Goal: Information Seeking & Learning: Learn about a topic

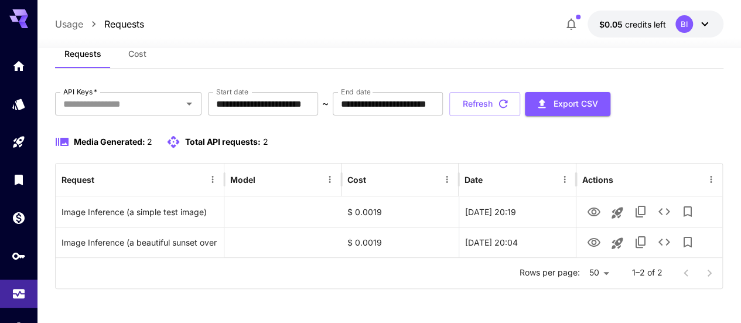
drag, startPoint x: 0, startPoint y: 0, endPoint x: 278, endPoint y: 52, distance: 282.5
click at [278, 52] on div "Requests Cost" at bounding box center [389, 54] width 668 height 29
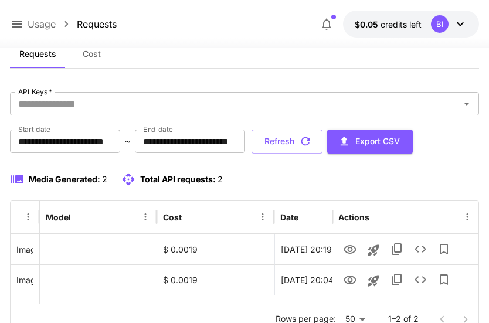
click at [11, 29] on icon at bounding box center [17, 24] width 14 height 14
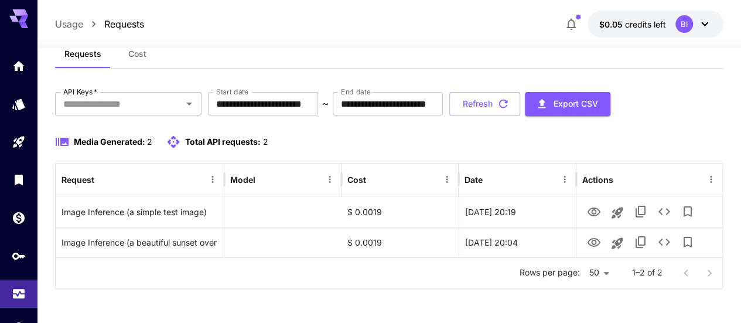
click at [532, 36] on div at bounding box center [388, 41] width 703 height 14
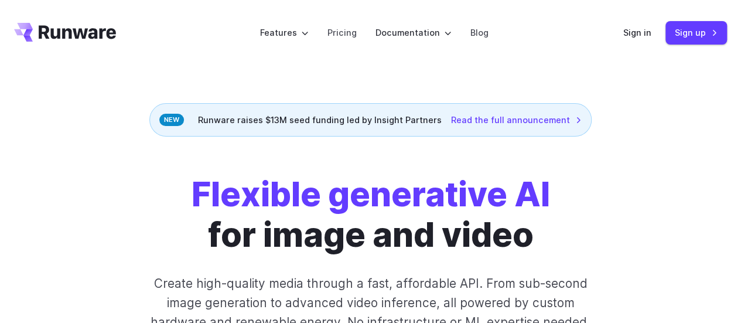
drag, startPoint x: 23, startPoint y: 33, endPoint x: 319, endPoint y: 295, distance: 394.6
click at [319, 295] on p "Create high-quality media through a fast, affordable API. From sub-second image…" at bounding box center [370, 303] width 456 height 59
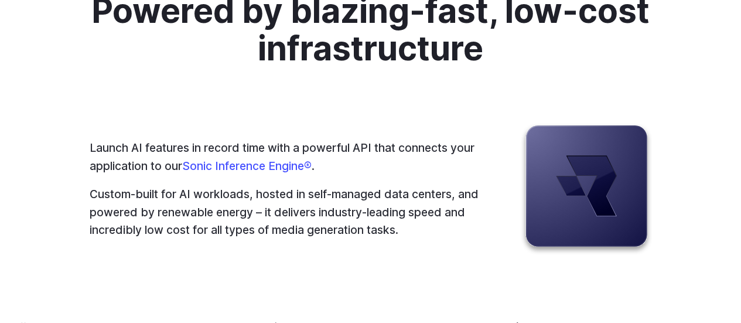
scroll to position [3179, 0]
